Goal: Obtain resource: Download file/media

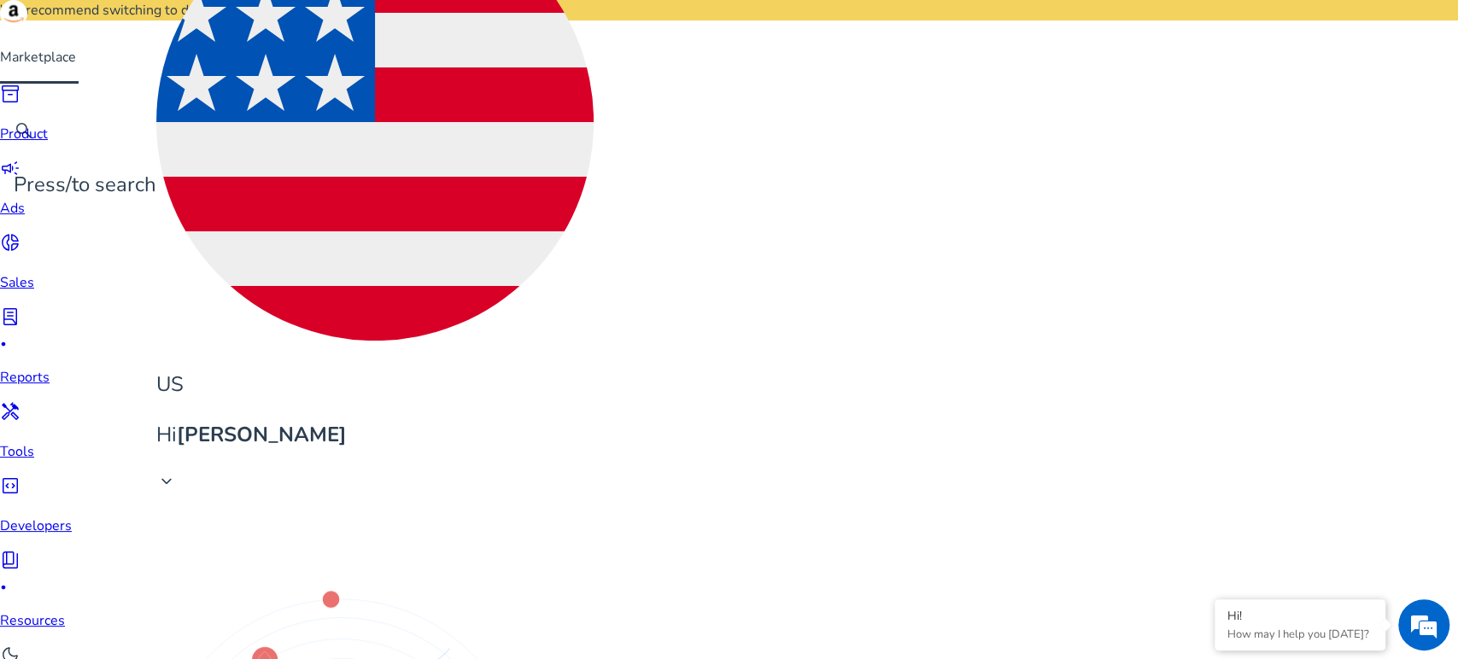
scroll to position [1, 0]
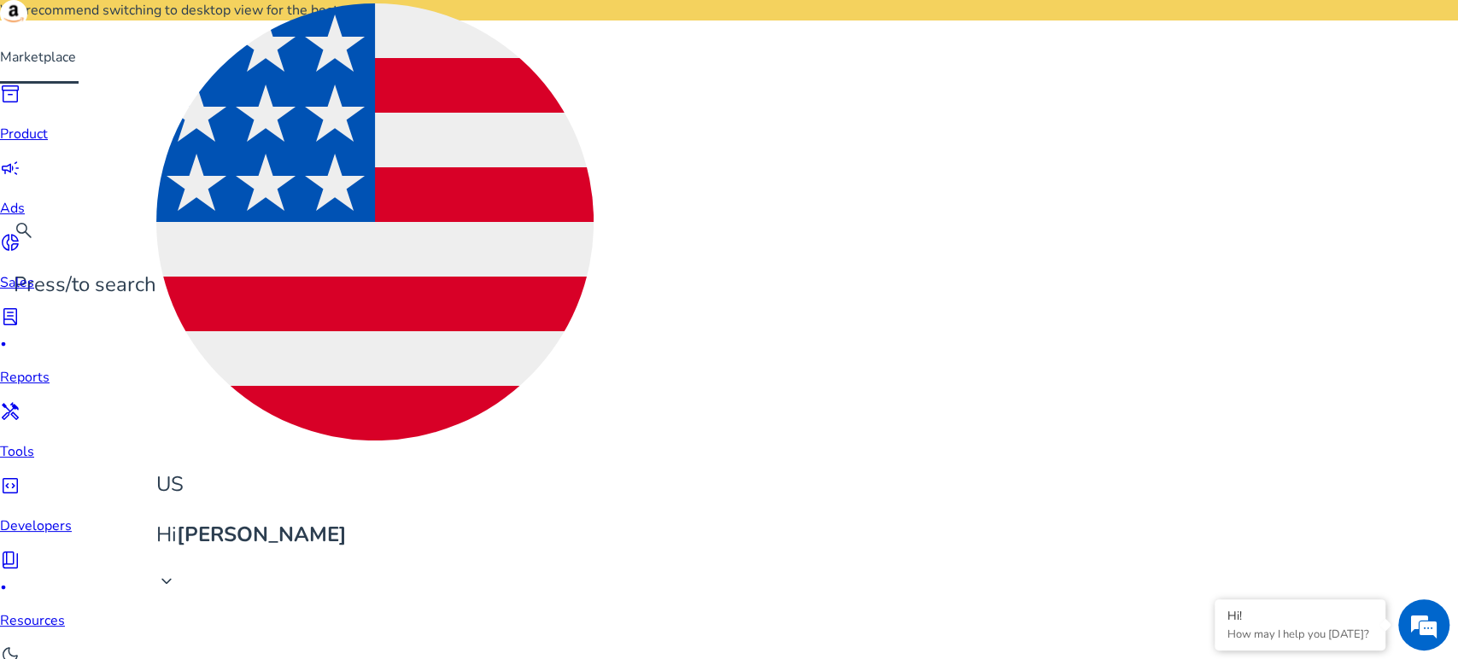
scroll to position [161, 0]
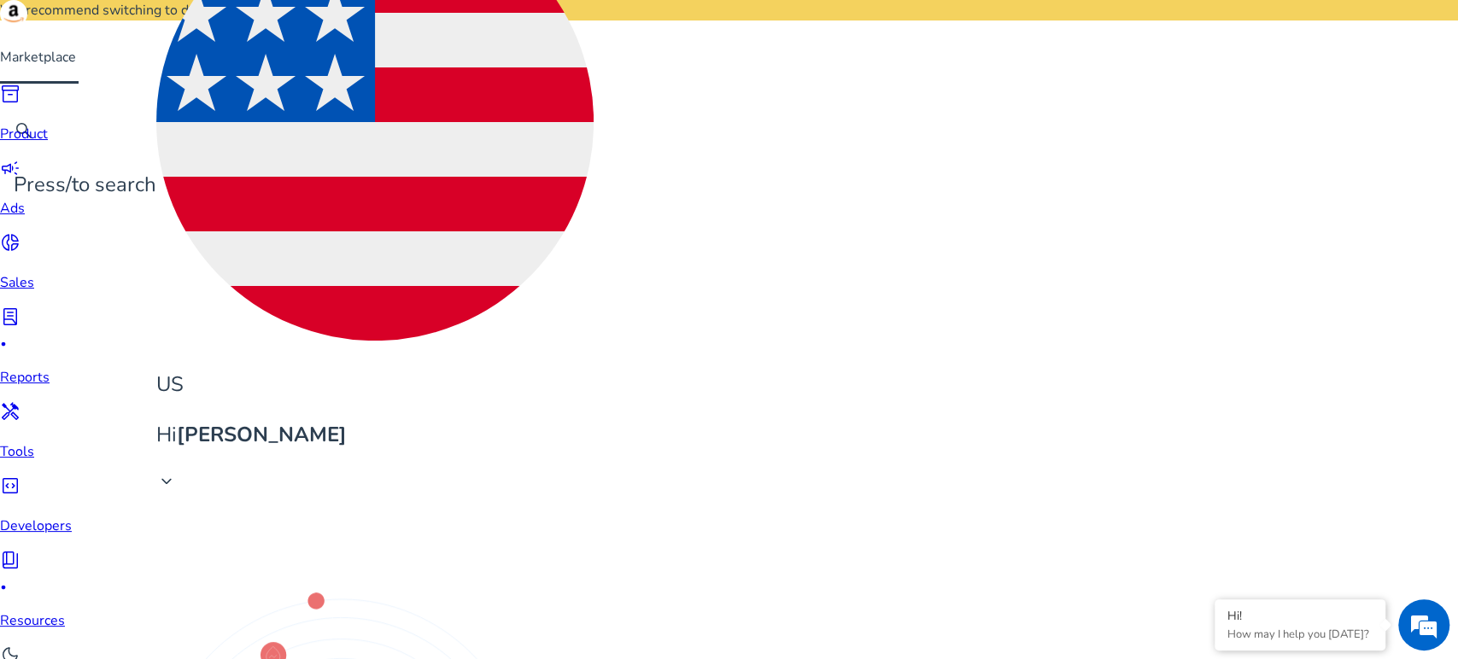
click at [20, 401] on span "handyman" at bounding box center [10, 411] width 20 height 20
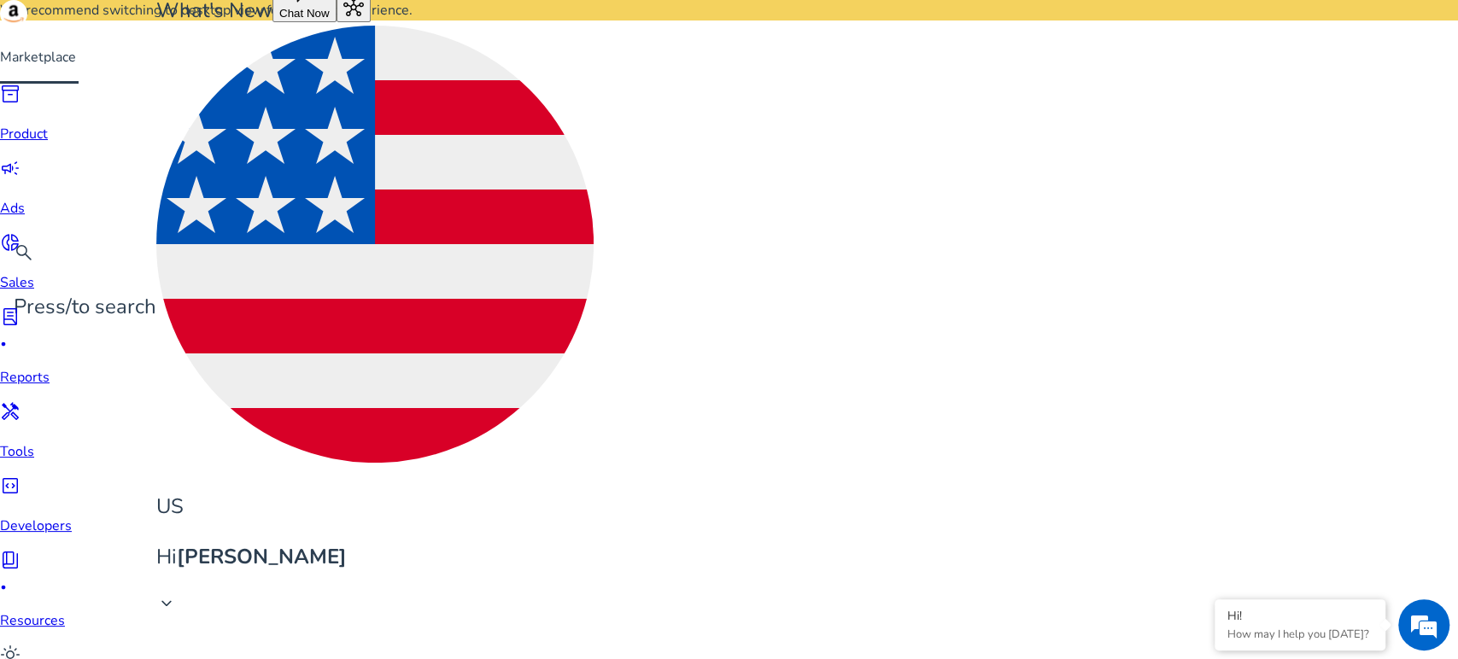
scroll to position [689, 0]
